Goal: Task Accomplishment & Management: Manage account settings

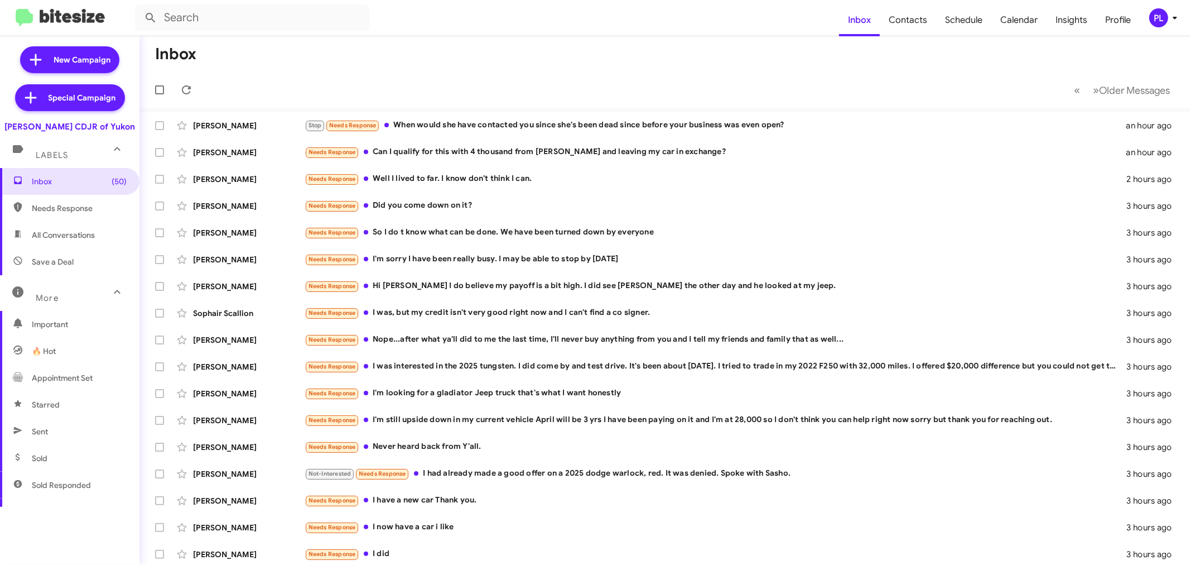
scroll to position [187, 0]
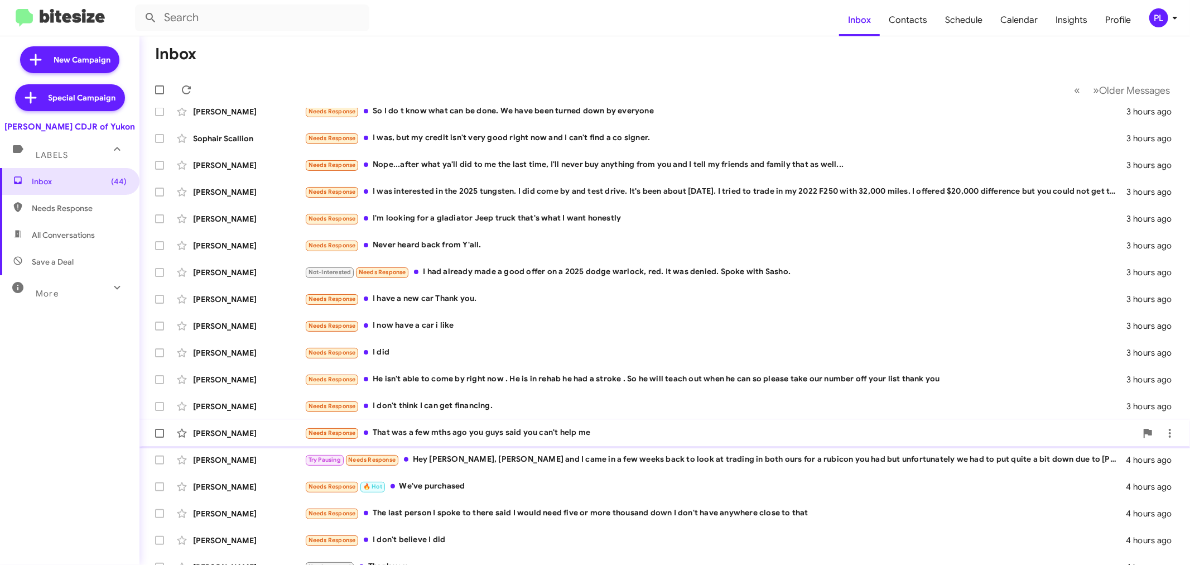
scroll to position [83, 0]
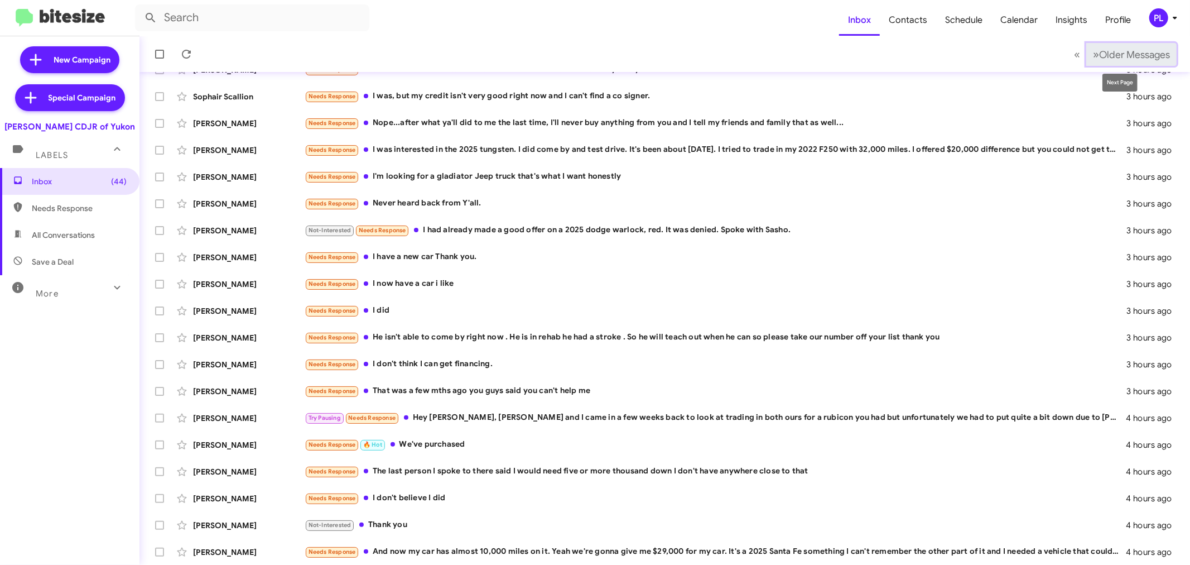
click at [1131, 60] on span "Older Messages" at bounding box center [1134, 55] width 71 height 12
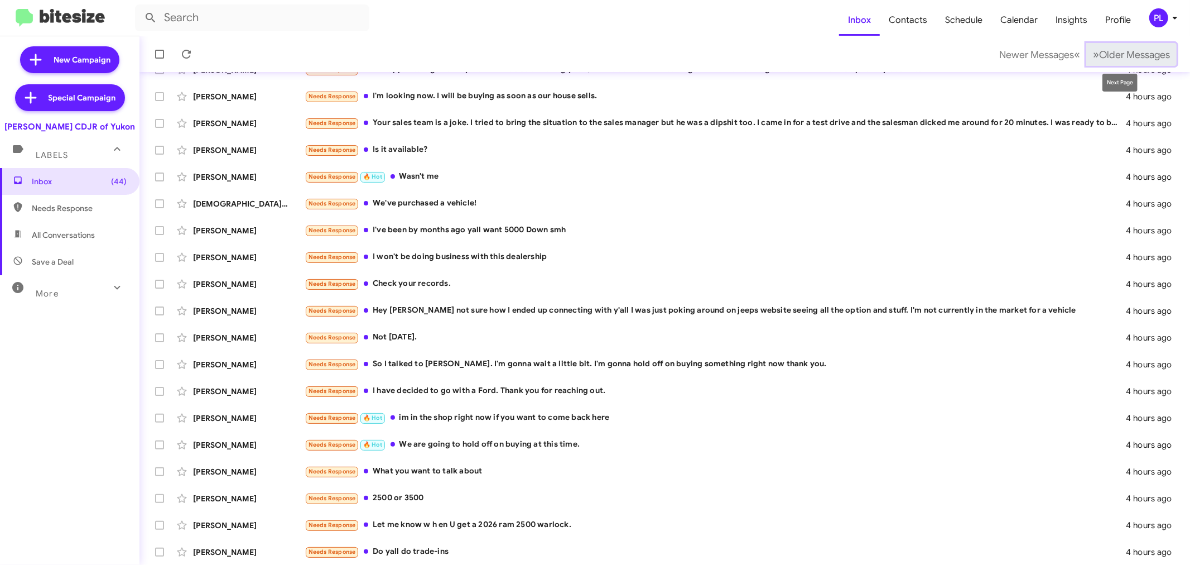
click at [1099, 54] on span "Older Messages" at bounding box center [1134, 55] width 71 height 12
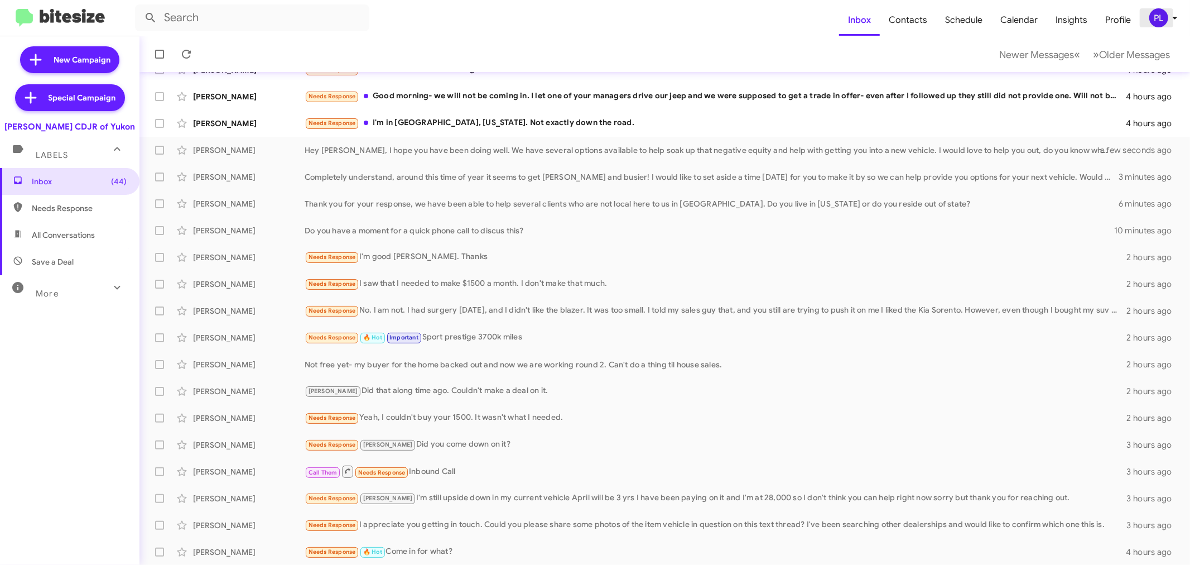
click at [1163, 20] on div "PL" at bounding box center [1159, 17] width 19 height 19
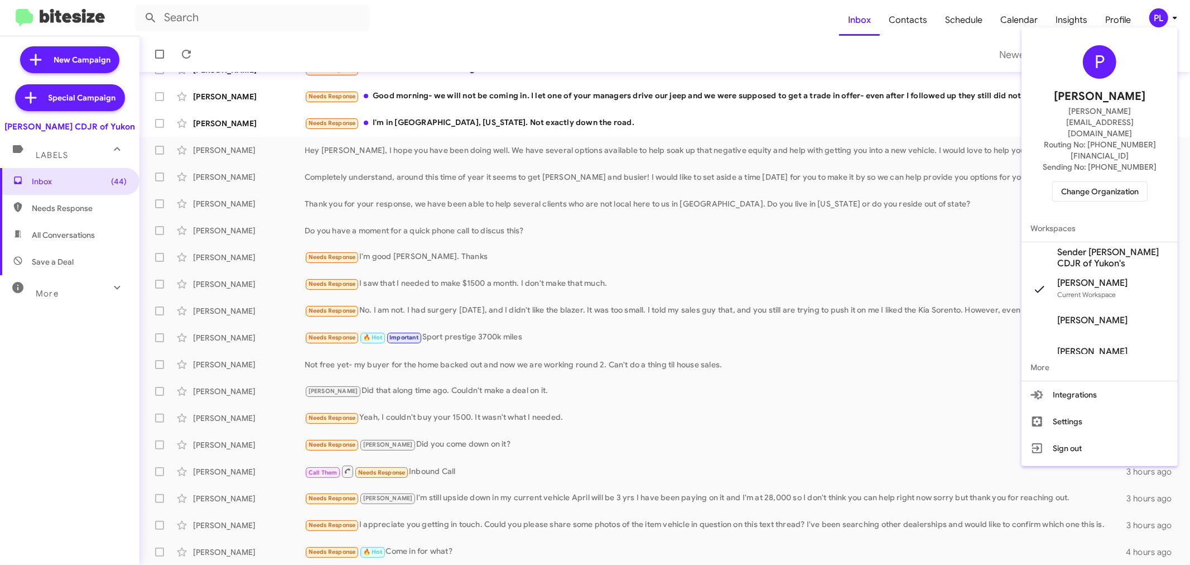
click at [1103, 182] on span "Change Organization" at bounding box center [1101, 191] width 78 height 19
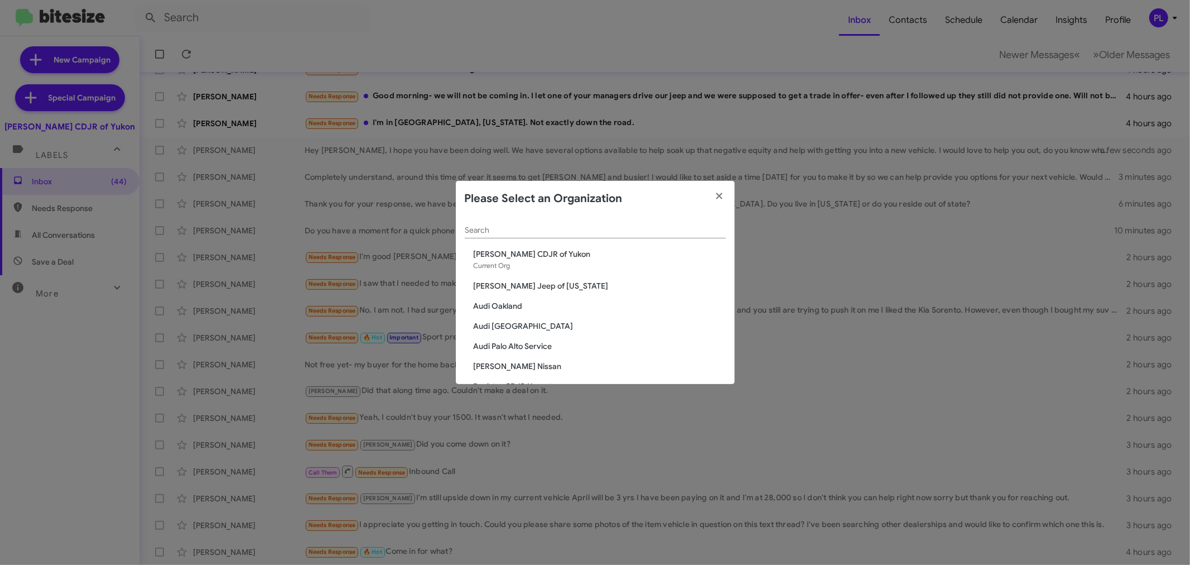
click at [571, 233] on input "Search" at bounding box center [595, 230] width 261 height 9
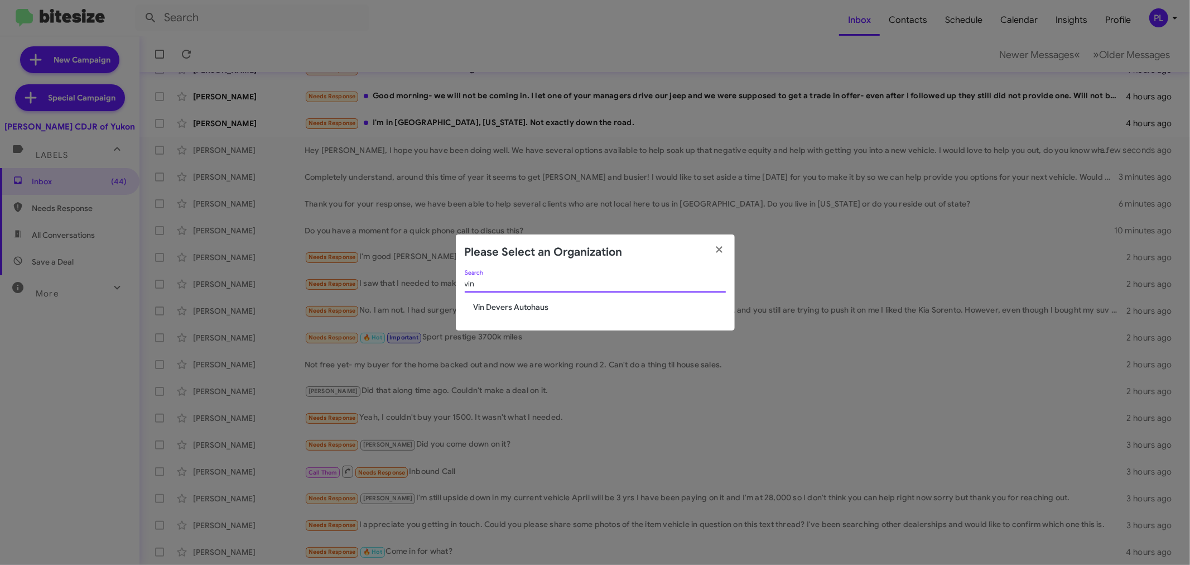
type input "vin"
click at [541, 305] on span "Vin Devers Autohaus" at bounding box center [600, 306] width 252 height 11
